Goal: Contribute content

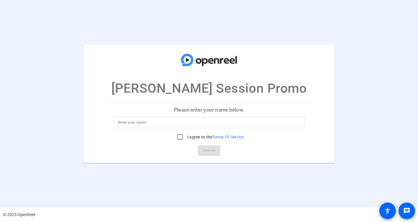
click at [198, 123] on input at bounding box center [209, 122] width 182 height 7
type input "Dan Ariely"
click at [177, 138] on input "I agree to the Terms Of Service" at bounding box center [180, 137] width 12 height 12
checkbox input "true"
click at [211, 150] on span "Continue" at bounding box center [209, 150] width 13 height 9
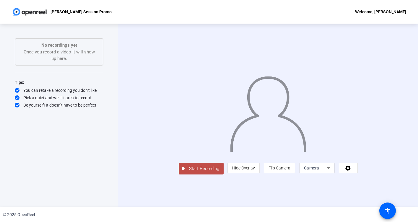
click at [185, 172] on span "Start Recording" at bounding box center [204, 168] width 39 height 7
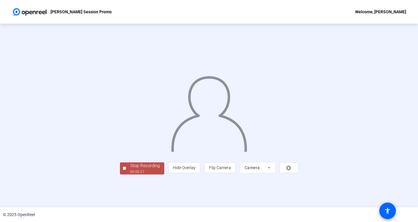
scroll to position [14, 0]
click at [130, 169] on div "Stop Recording" at bounding box center [145, 165] width 30 height 7
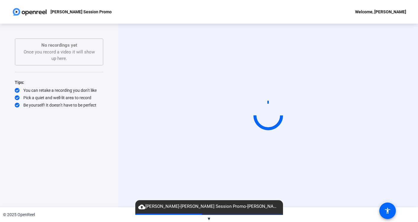
scroll to position [0, 0]
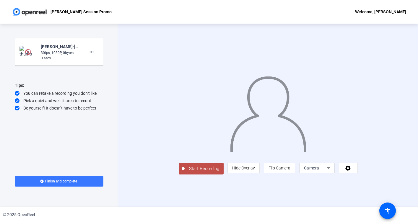
click at [185, 172] on span "Start Recording" at bounding box center [204, 168] width 39 height 7
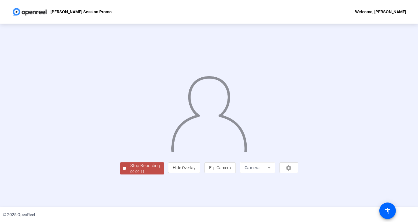
scroll to position [14, 0]
click at [130, 169] on div "Stop Recording" at bounding box center [145, 165] width 30 height 7
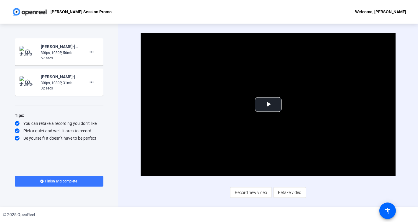
scroll to position [0, 0]
click at [268, 105] on span "Video Player" at bounding box center [268, 105] width 0 height 0
click at [91, 81] on mat-icon "more_horiz" at bounding box center [91, 82] width 7 height 7
click at [93, 92] on span "Delete clip" at bounding box center [101, 94] width 24 height 7
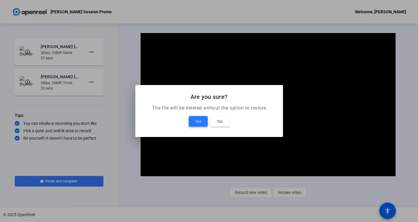
click at [194, 123] on span at bounding box center [198, 121] width 19 height 14
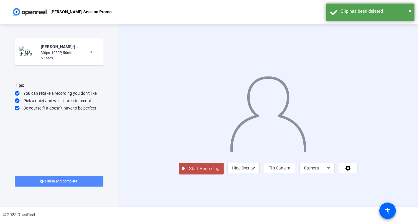
click at [70, 181] on span "Finish and complete" at bounding box center [61, 181] width 32 height 5
